Goal: Task Accomplishment & Management: Manage account settings

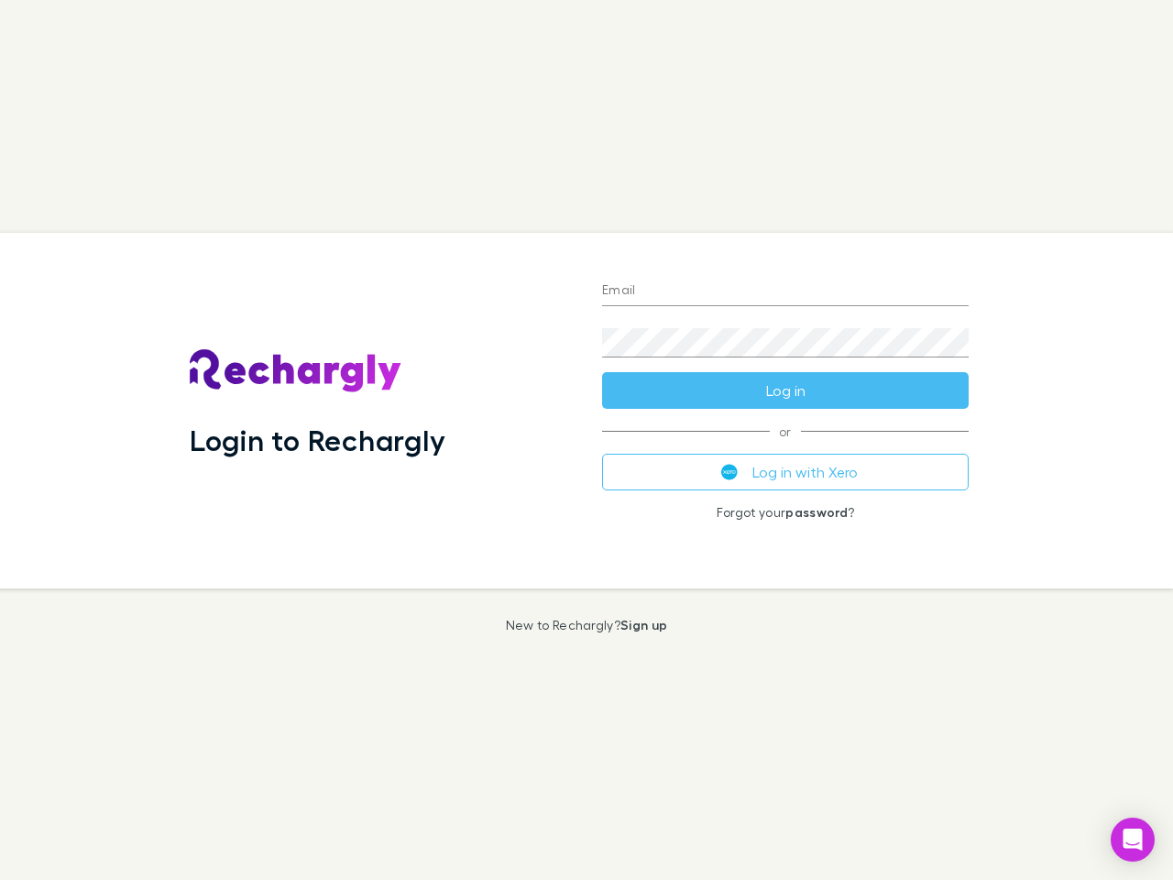
click at [587, 440] on div "Login to Rechargly" at bounding box center [381, 411] width 412 height 356
click at [785, 291] on input "Email" at bounding box center [785, 291] width 367 height 29
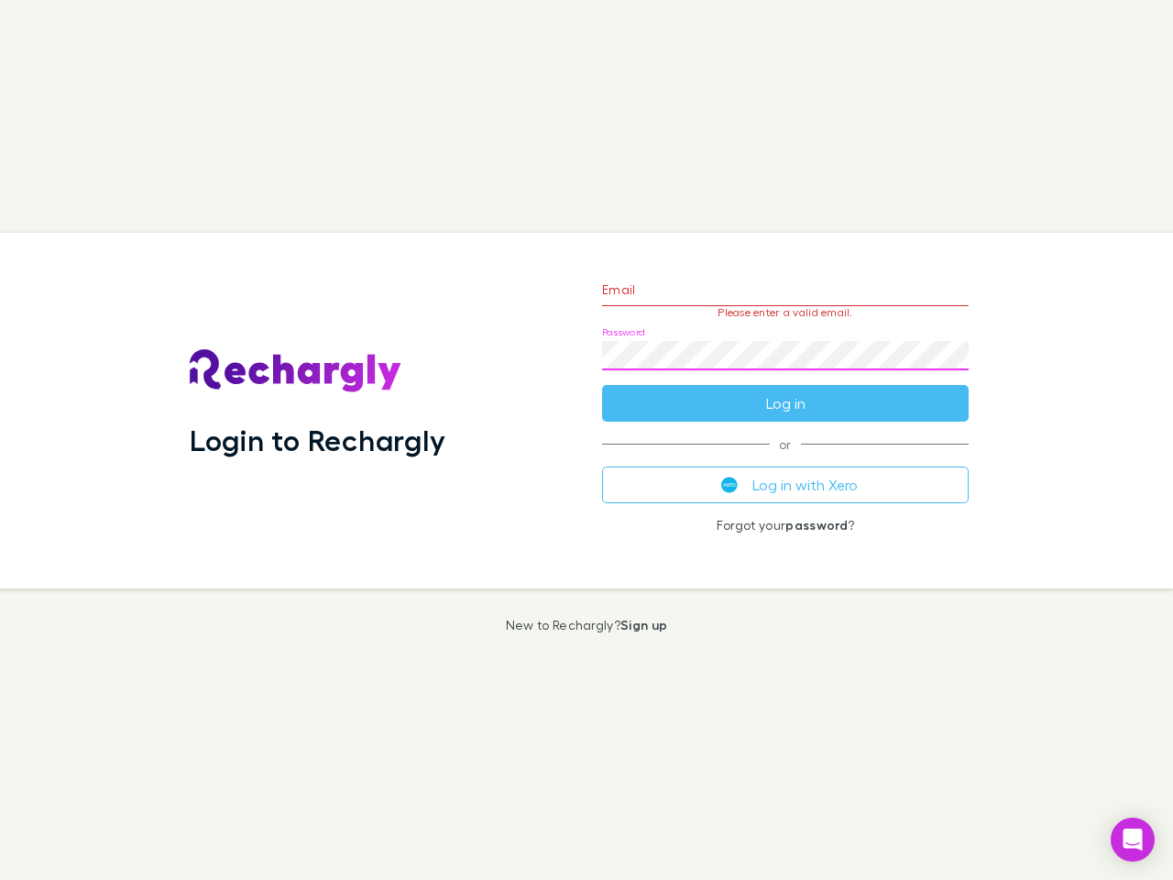
click at [785, 390] on form "Email Please enter a valid email. Password Log in" at bounding box center [785, 341] width 367 height 159
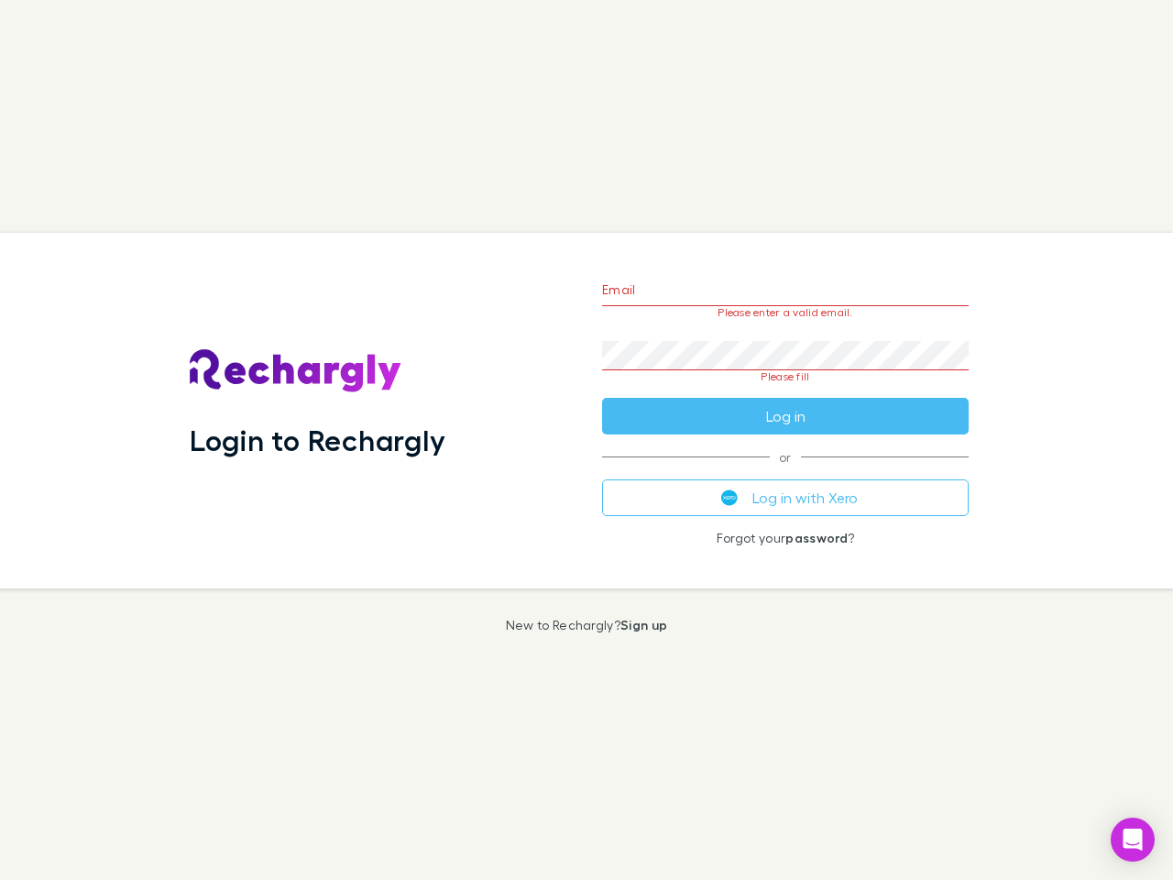
click at [785, 472] on div "Email Please enter a valid email. Password Please fill Log in or Log in with Xe…" at bounding box center [786, 411] width 396 height 356
click at [1133, 840] on icon "Open Intercom Messenger" at bounding box center [1133, 840] width 19 height 22
